Goal: Information Seeking & Learning: Find specific fact

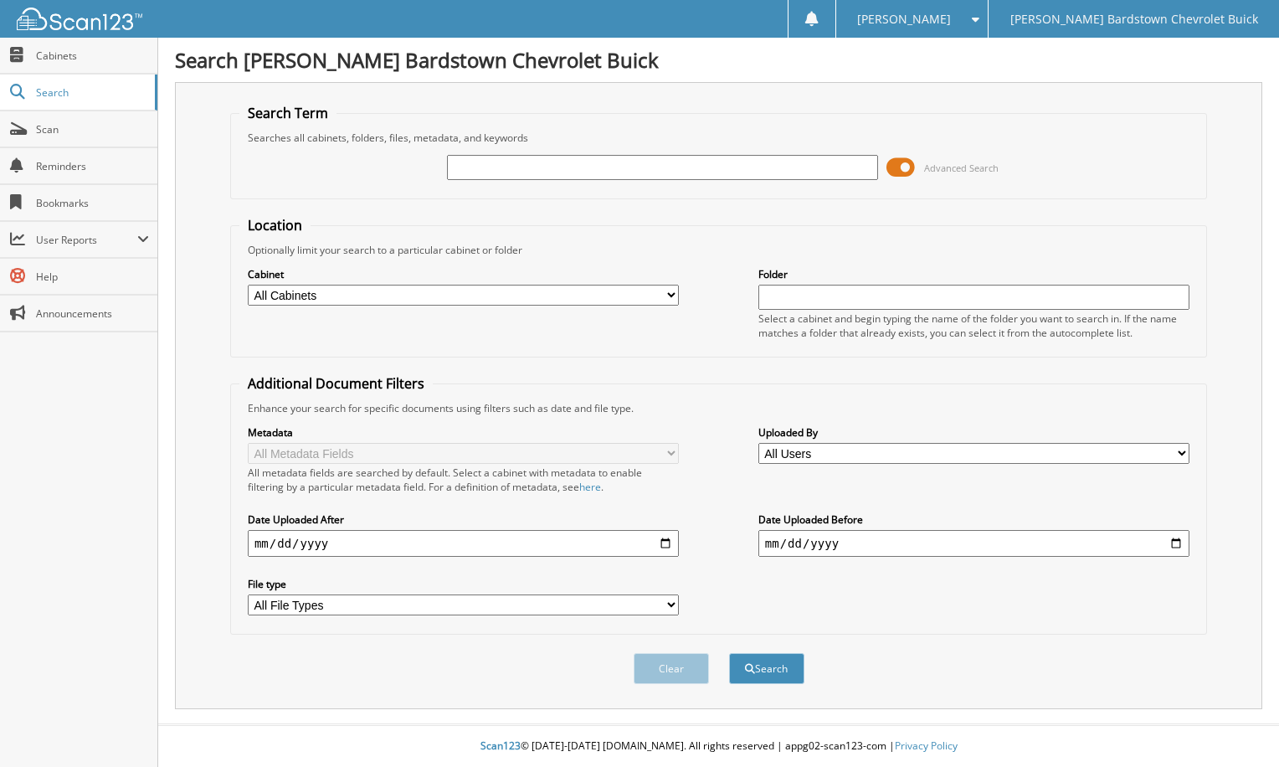
click at [502, 177] on input "text" at bounding box center [662, 167] width 431 height 25
type input "5147624"
click at [729, 653] on button "Search" at bounding box center [766, 668] width 75 height 31
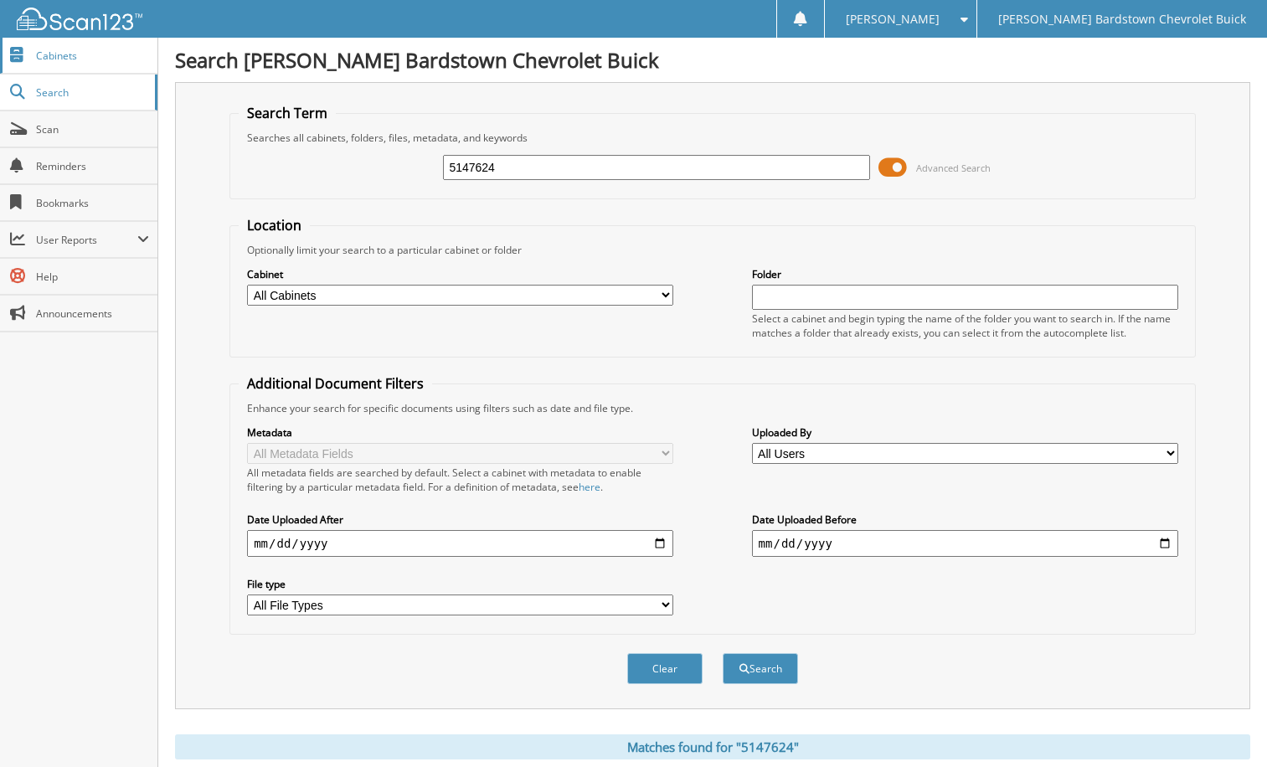
click at [64, 58] on span "Cabinets" at bounding box center [92, 56] width 113 height 14
